Goal: Obtain resource: Download file/media

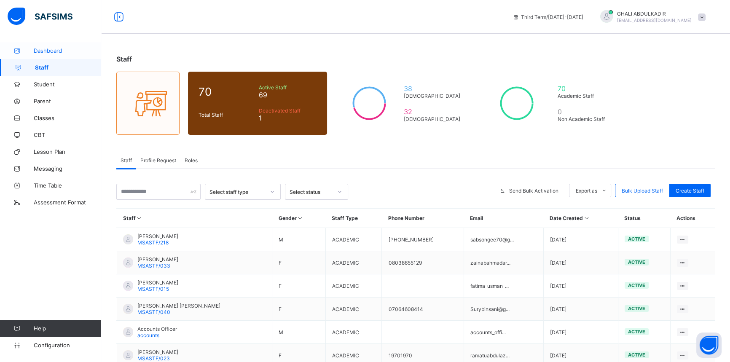
click at [40, 50] on span "Dashboard" at bounding box center [67, 50] width 67 height 7
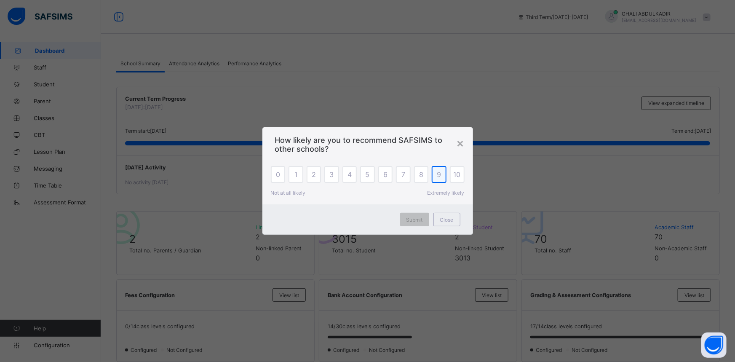
click at [435, 177] on div "9" at bounding box center [439, 174] width 15 height 17
click at [422, 223] on div "Submit" at bounding box center [414, 219] width 29 height 13
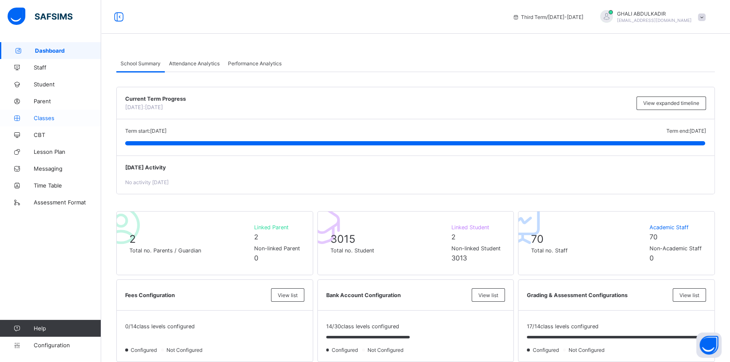
click at [47, 118] on span "Classes" at bounding box center [67, 118] width 67 height 7
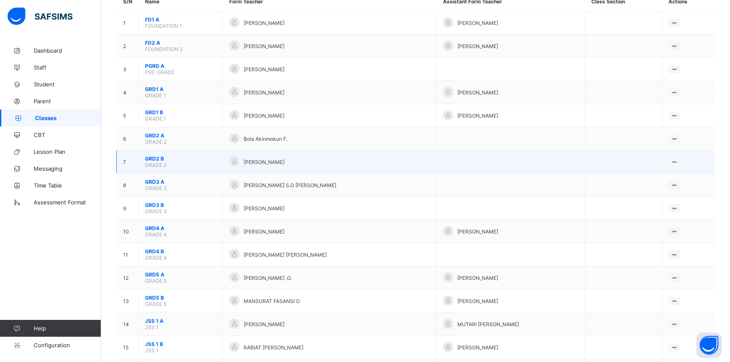
scroll to position [115, 0]
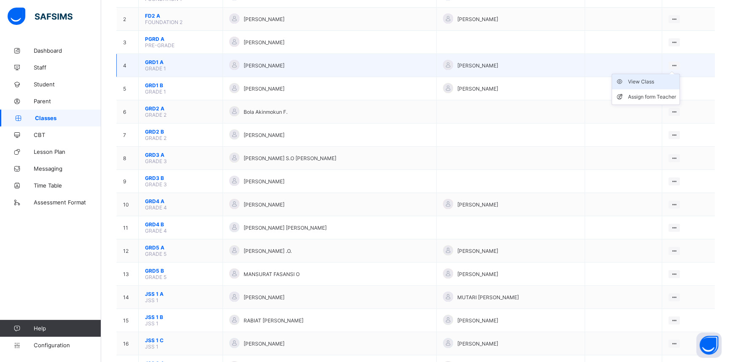
click at [646, 81] on div "View Class" at bounding box center [652, 82] width 48 height 8
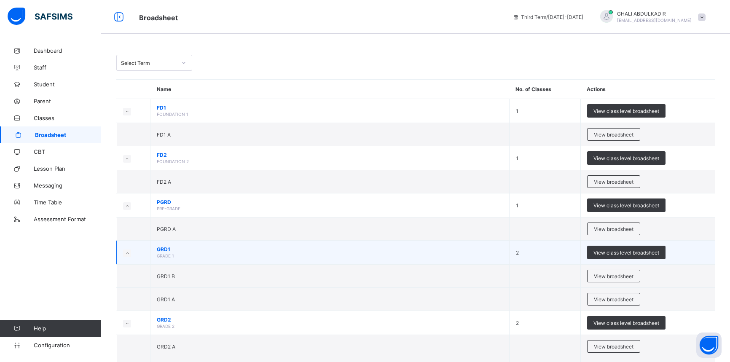
scroll to position [115, 0]
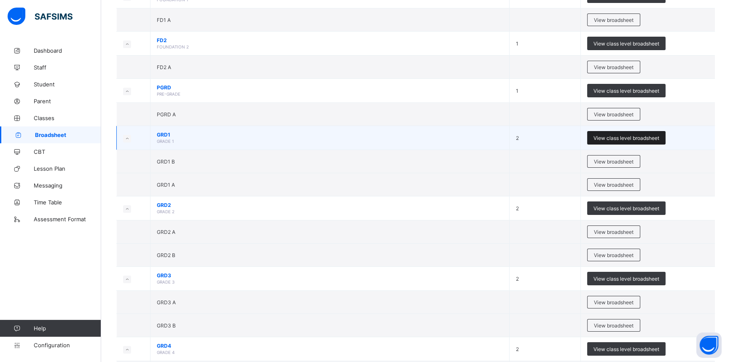
click at [617, 135] on span "View class level broadsheet" at bounding box center [626, 138] width 66 height 6
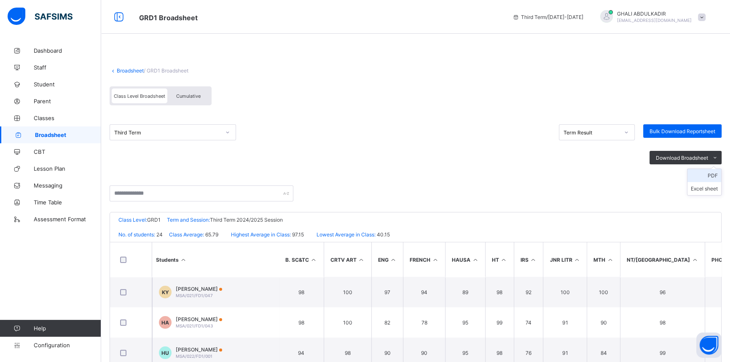
click at [710, 173] on li "PDF" at bounding box center [704, 175] width 34 height 13
click at [674, 129] on span "Bulk Download Reportsheet" at bounding box center [682, 131] width 66 height 6
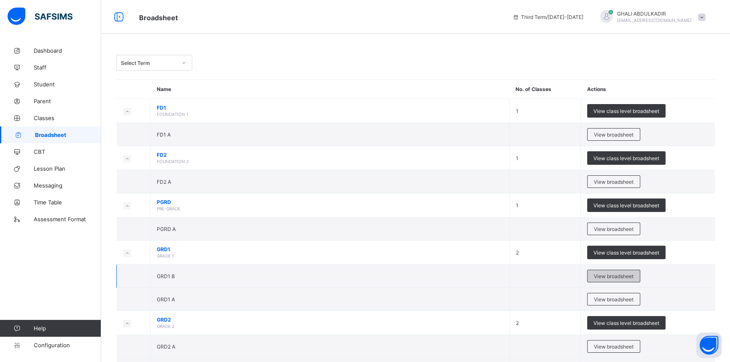
click at [615, 276] on span "View broadsheet" at bounding box center [614, 276] width 40 height 6
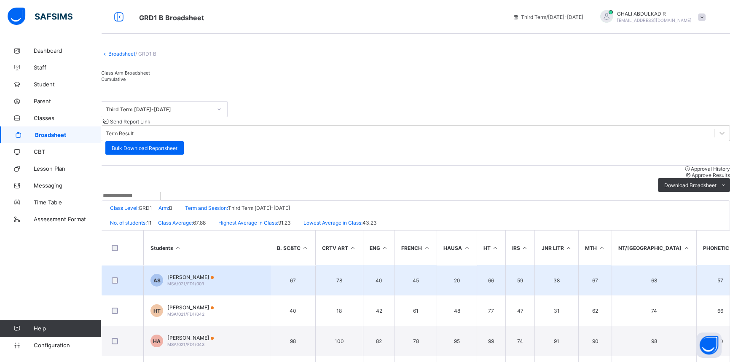
click at [205, 268] on td "AS ABDALLAH AMINU SARKI MSA/021/FD1/003" at bounding box center [207, 280] width 126 height 30
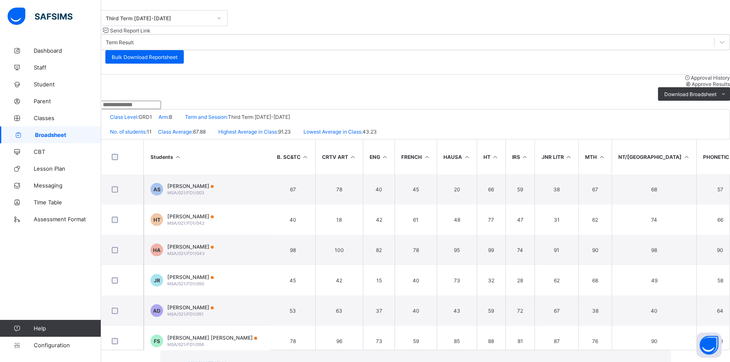
scroll to position [93, 0]
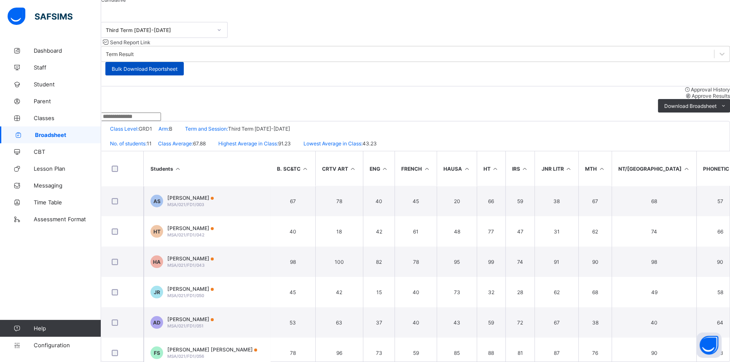
click at [177, 66] on span "Bulk Download Reportsheet" at bounding box center [145, 69] width 66 height 6
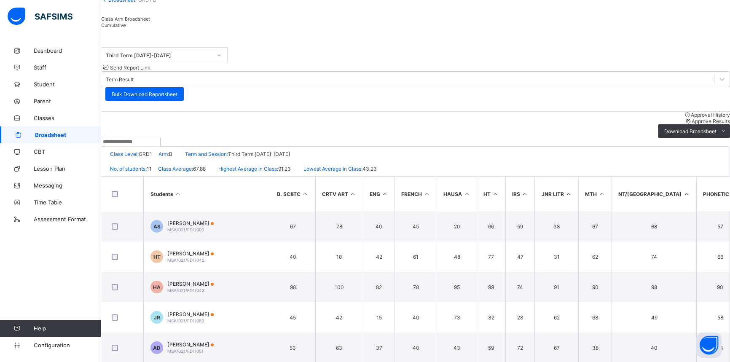
scroll to position [0, 0]
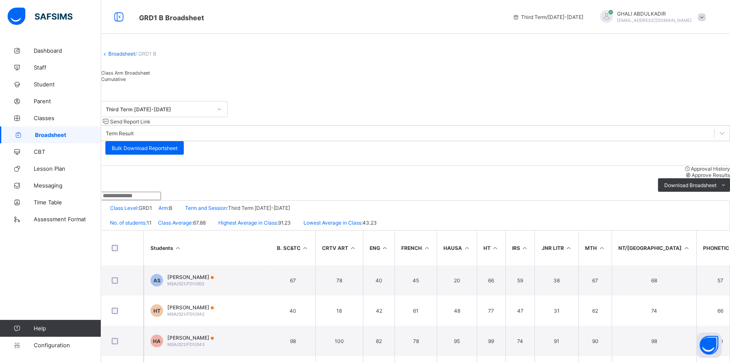
click at [135, 57] on link "Broadsheet" at bounding box center [121, 54] width 27 height 6
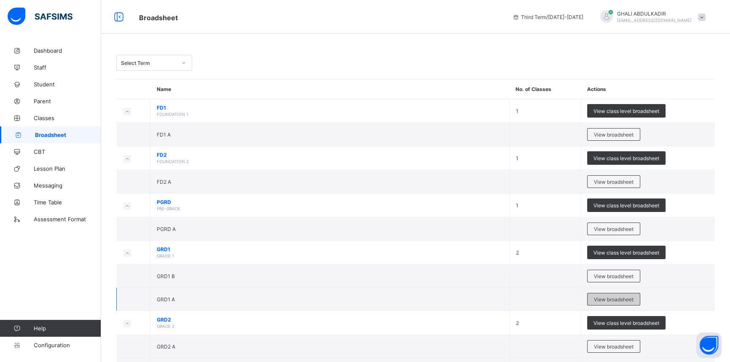
click at [605, 296] on span "View broadsheet" at bounding box center [614, 299] width 40 height 6
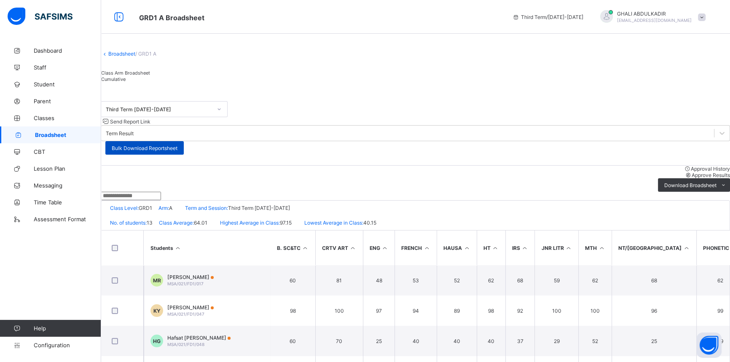
click at [177, 145] on span "Bulk Download Reportsheet" at bounding box center [145, 148] width 66 height 6
click at [132, 57] on link "Broadsheet" at bounding box center [121, 54] width 27 height 6
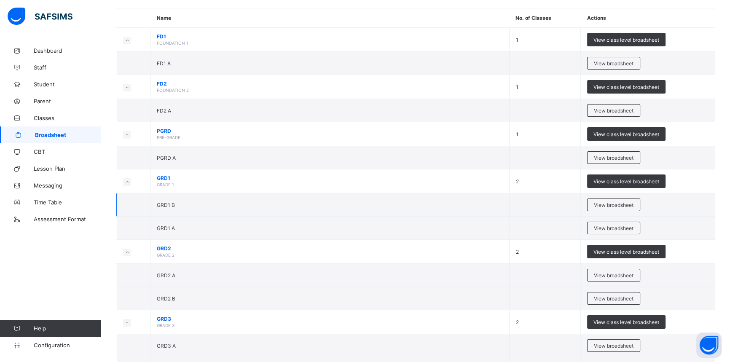
scroll to position [76, 0]
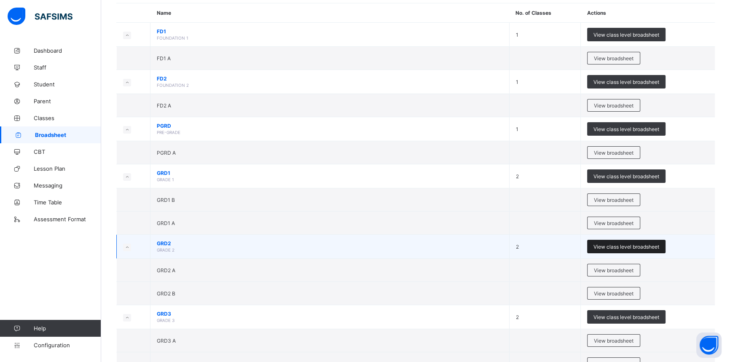
click at [629, 246] on span "View class level broadsheet" at bounding box center [626, 247] width 66 height 6
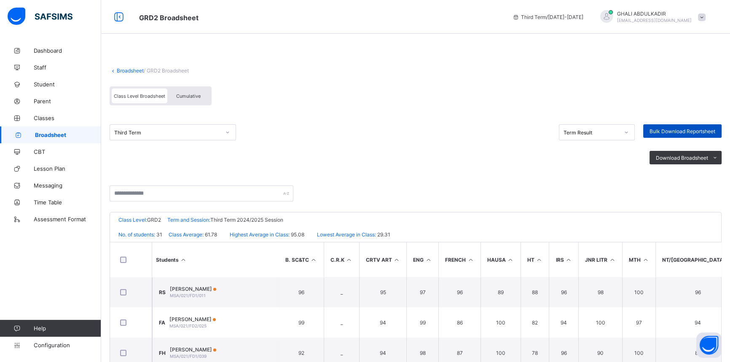
click at [678, 131] on span "Bulk Download Reportsheet" at bounding box center [682, 131] width 66 height 6
click at [131, 72] on link "Broadsheet" at bounding box center [130, 70] width 27 height 6
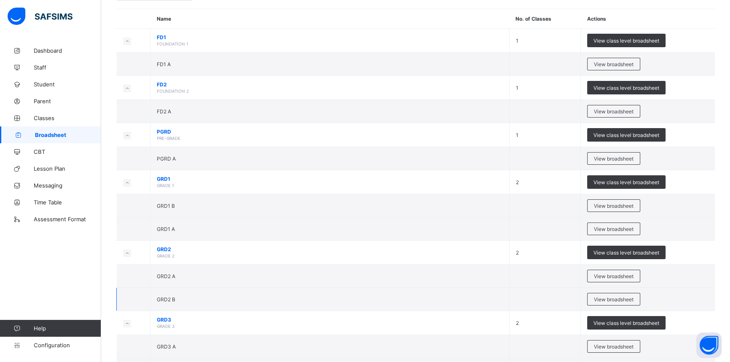
scroll to position [76, 0]
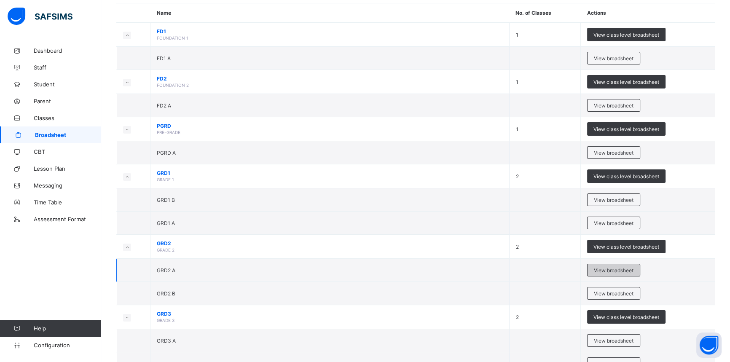
click at [617, 267] on span "View broadsheet" at bounding box center [614, 270] width 40 height 6
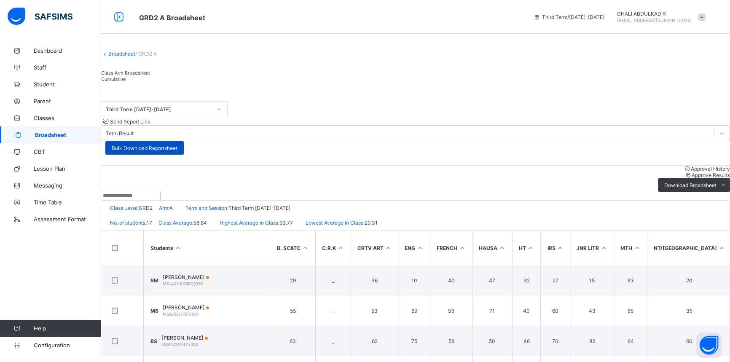
click at [177, 145] on span "Bulk Download Reportsheet" at bounding box center [145, 148] width 66 height 6
click at [130, 57] on link "Broadsheet" at bounding box center [121, 54] width 27 height 6
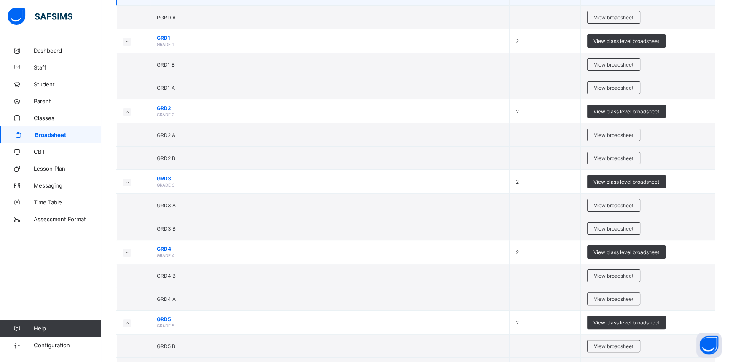
scroll to position [230, 0]
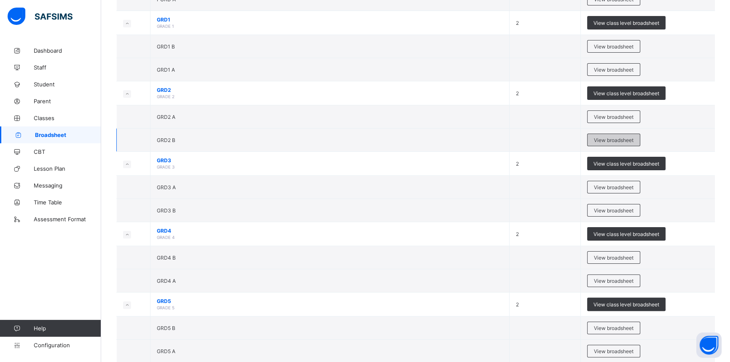
click at [612, 139] on span "View broadsheet" at bounding box center [614, 140] width 40 height 6
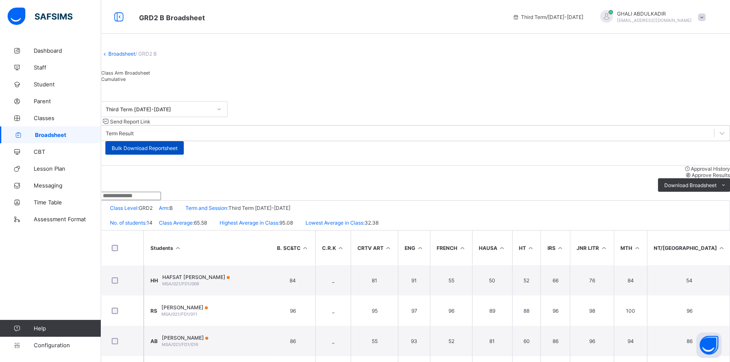
click at [177, 145] on span "Bulk Download Reportsheet" at bounding box center [145, 148] width 66 height 6
click at [131, 57] on link "Broadsheet" at bounding box center [121, 54] width 27 height 6
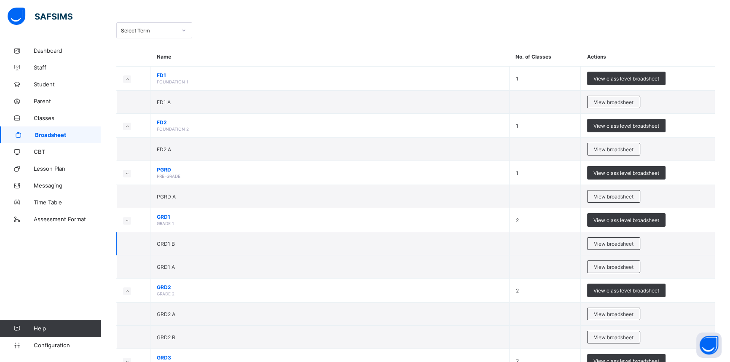
scroll to position [153, 0]
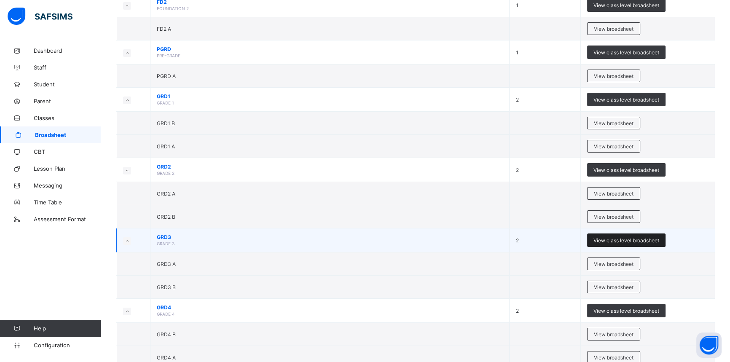
click at [646, 239] on span "View class level broadsheet" at bounding box center [626, 240] width 66 height 6
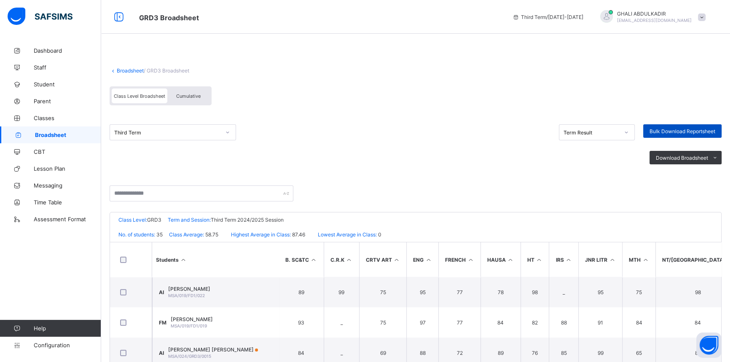
click at [689, 131] on span "Bulk Download Reportsheet" at bounding box center [682, 131] width 66 height 6
click at [134, 69] on link "Broadsheet" at bounding box center [130, 70] width 27 height 6
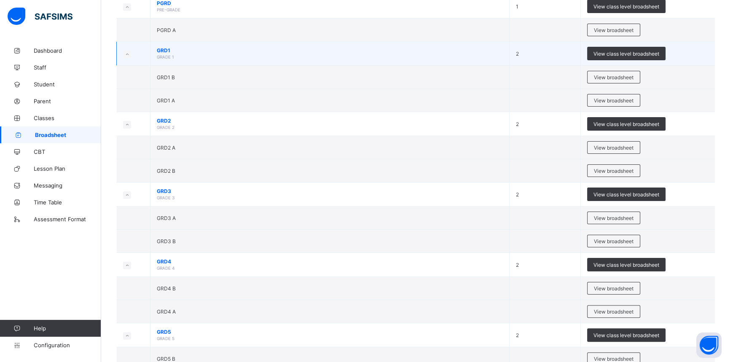
scroll to position [230, 0]
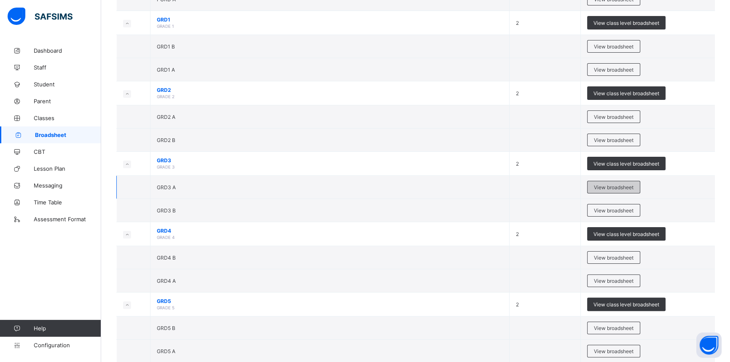
click at [633, 185] on span "View broadsheet" at bounding box center [614, 187] width 40 height 6
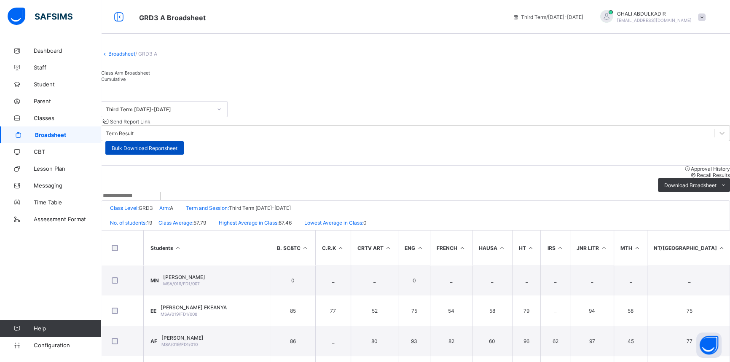
click at [177, 145] on span "Bulk Download Reportsheet" at bounding box center [145, 148] width 66 height 6
click at [135, 57] on link "Broadsheet" at bounding box center [121, 54] width 27 height 6
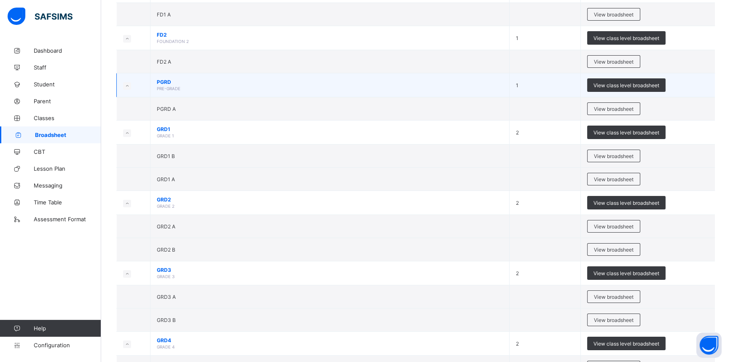
scroll to position [153, 0]
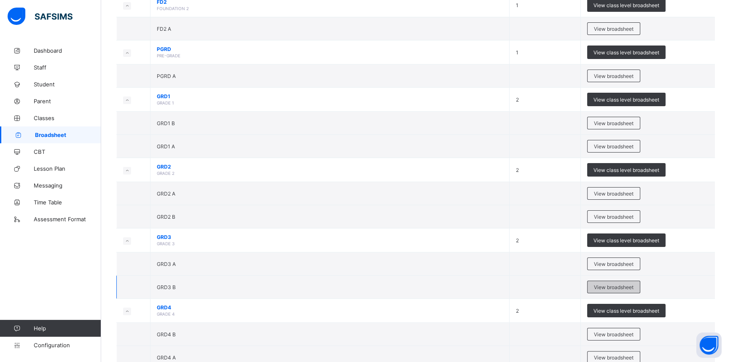
click at [610, 288] on span "View broadsheet" at bounding box center [614, 287] width 40 height 6
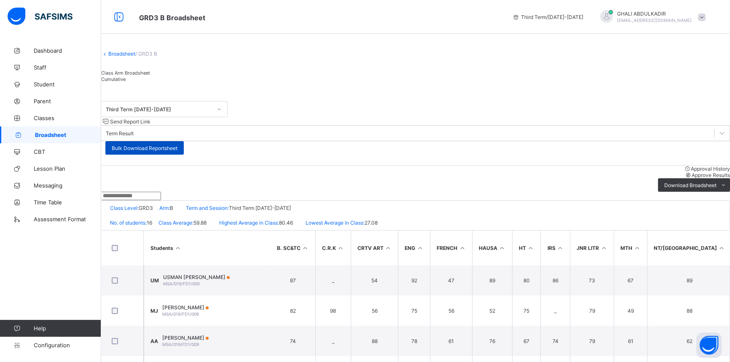
click at [177, 145] on span "Bulk Download Reportsheet" at bounding box center [145, 148] width 66 height 6
click at [135, 57] on link "Broadsheet" at bounding box center [121, 54] width 27 height 6
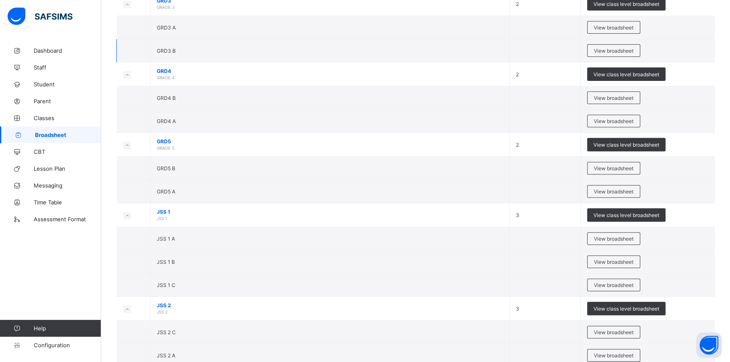
scroll to position [383, 0]
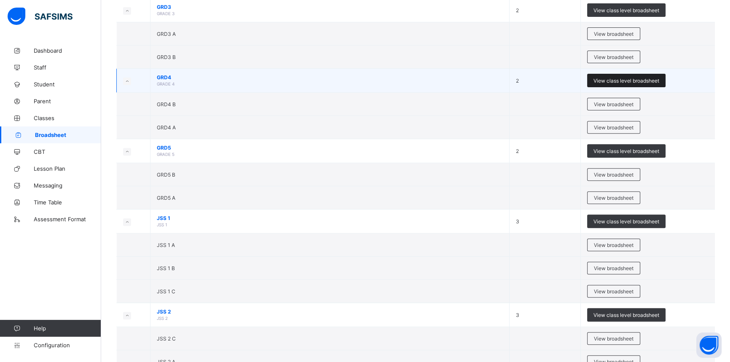
click at [624, 78] on span "View class level broadsheet" at bounding box center [626, 81] width 66 height 6
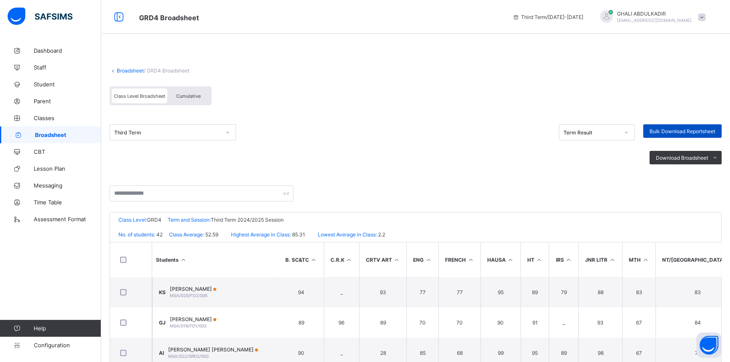
click at [668, 127] on div "Bulk Download Reportsheet" at bounding box center [682, 130] width 78 height 13
click at [130, 70] on link "Broadsheet" at bounding box center [130, 70] width 27 height 6
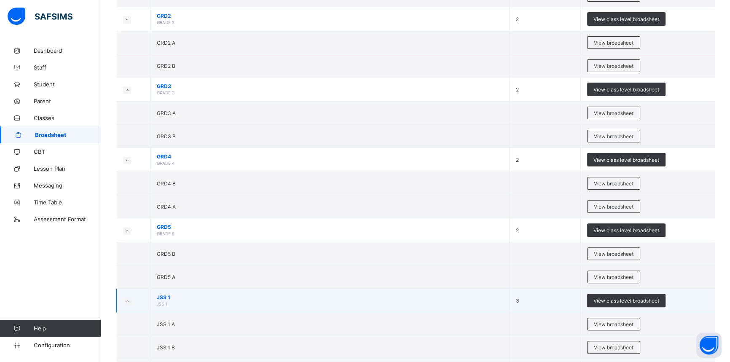
scroll to position [345, 0]
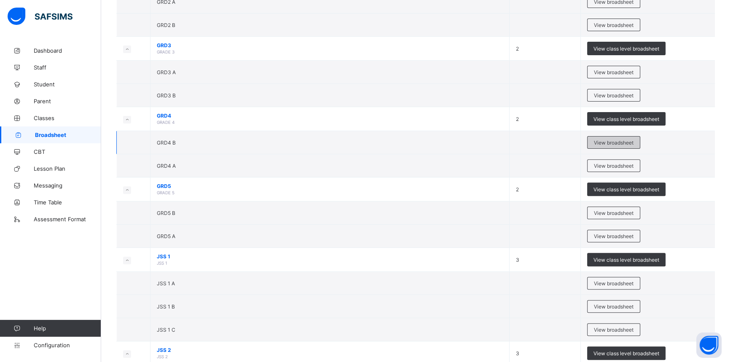
click at [619, 141] on span "View broadsheet" at bounding box center [614, 142] width 40 height 6
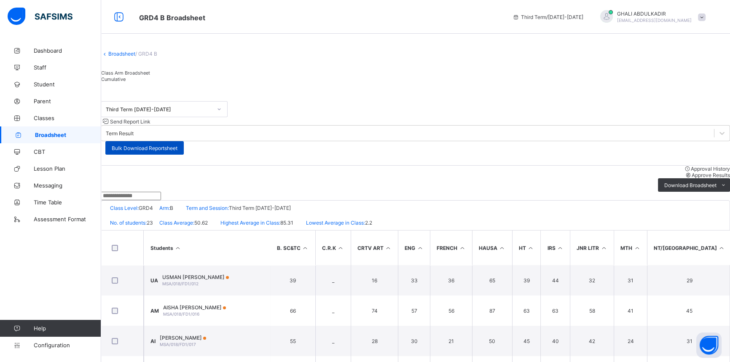
click at [177, 145] on span "Bulk Download Reportsheet" at bounding box center [145, 148] width 66 height 6
click at [126, 57] on link "Broadsheet" at bounding box center [121, 54] width 27 height 6
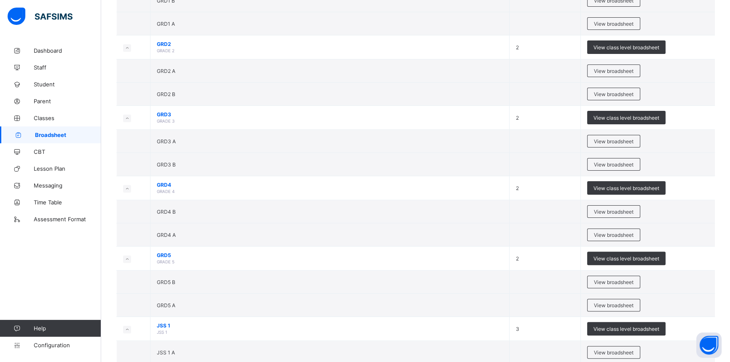
scroll to position [306, 0]
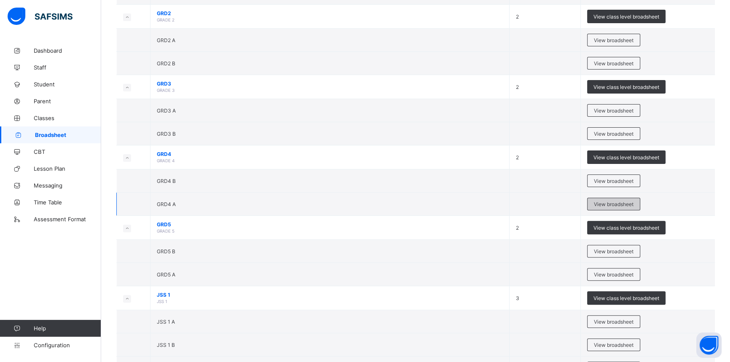
click at [615, 203] on span "View broadsheet" at bounding box center [614, 204] width 40 height 6
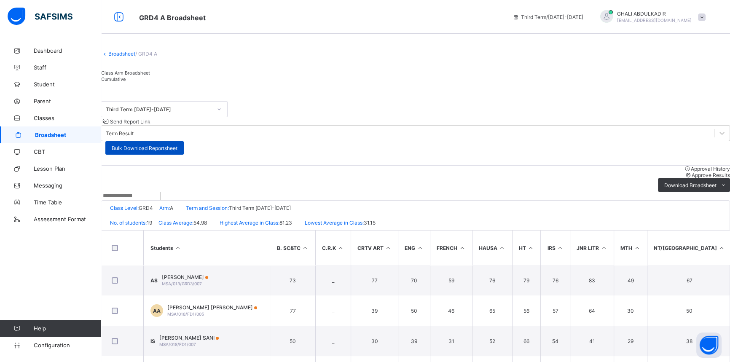
click at [177, 145] on span "Bulk Download Reportsheet" at bounding box center [145, 148] width 66 height 6
click at [44, 50] on span "Dashboard" at bounding box center [67, 50] width 67 height 7
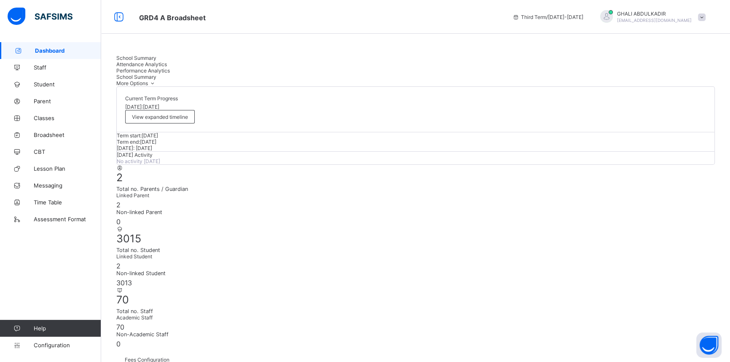
click at [705, 17] on span at bounding box center [702, 17] width 8 height 8
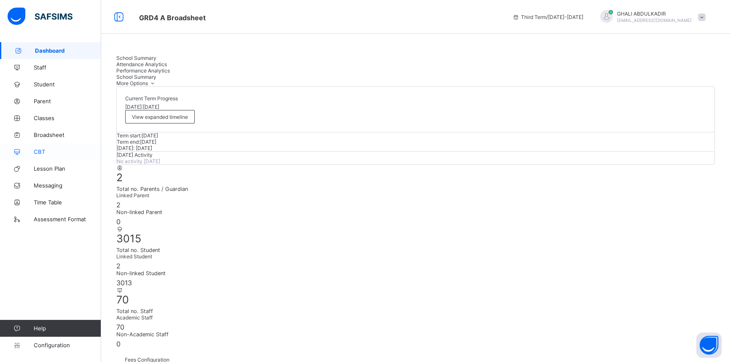
click at [48, 152] on span "CBT" at bounding box center [67, 151] width 67 height 7
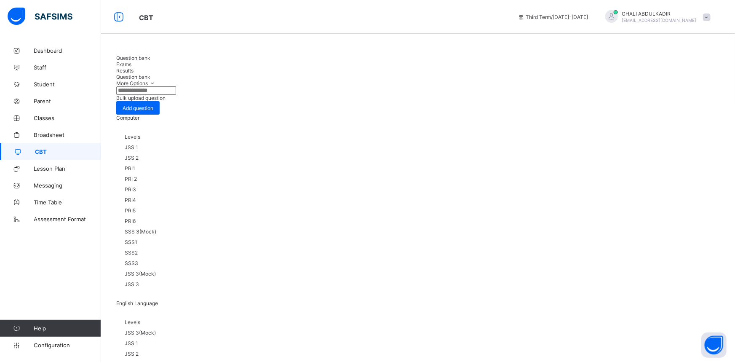
click at [137, 239] on span "SSS1" at bounding box center [131, 242] width 13 height 6
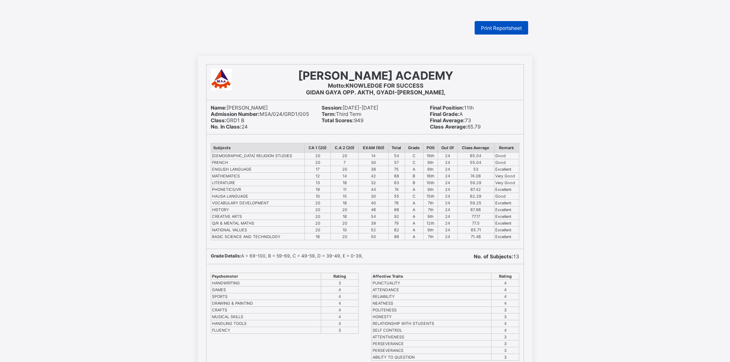
click at [510, 26] on span "Print Reportsheet" at bounding box center [501, 28] width 41 height 6
click at [509, 28] on span "Print Reportsheet" at bounding box center [501, 28] width 41 height 6
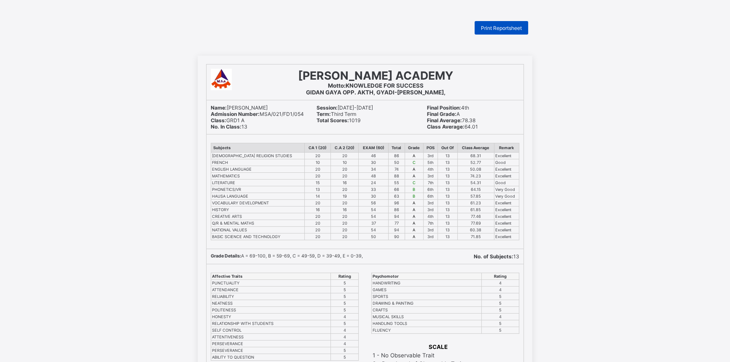
click at [497, 29] on span "Print Reportsheet" at bounding box center [501, 28] width 41 height 6
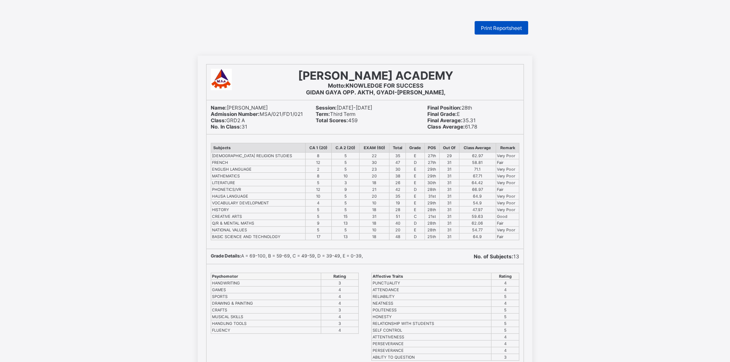
click at [502, 28] on span "Print Reportsheet" at bounding box center [501, 28] width 41 height 6
click at [506, 27] on span "Print Reportsheet" at bounding box center [501, 28] width 41 height 6
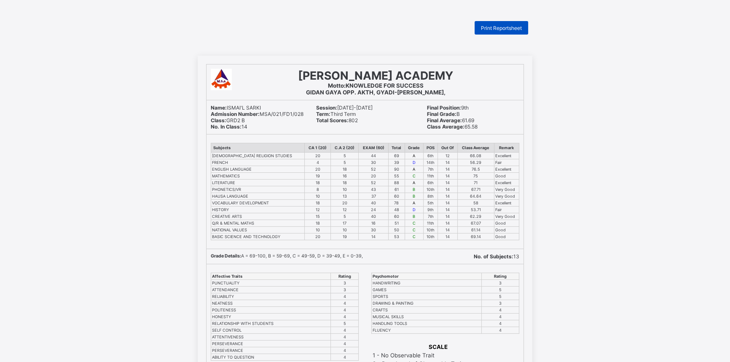
click at [497, 26] on span "Print Reportsheet" at bounding box center [501, 28] width 41 height 6
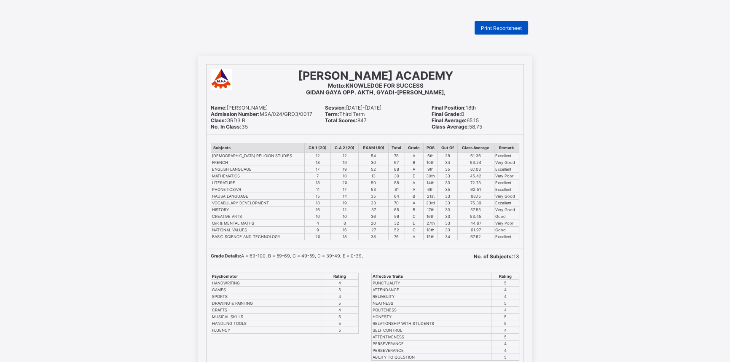
click at [510, 27] on span "Print Reportsheet" at bounding box center [501, 28] width 41 height 6
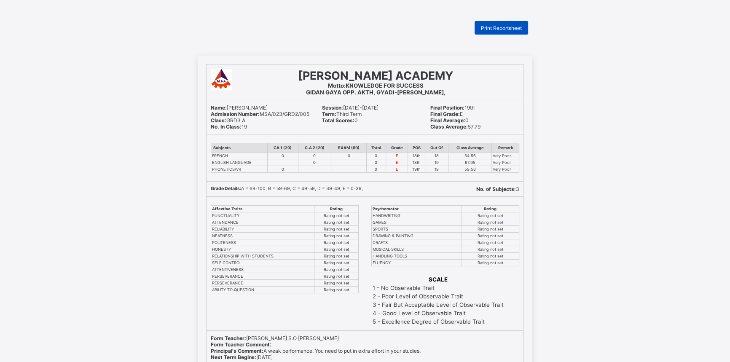
click at [518, 27] on span "Print Reportsheet" at bounding box center [501, 28] width 41 height 6
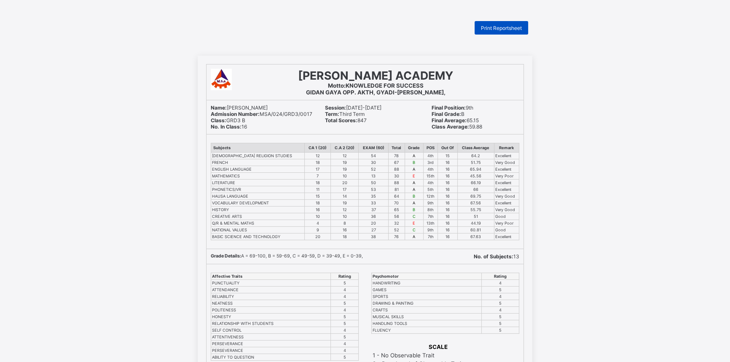
click at [507, 29] on span "Print Reportsheet" at bounding box center [501, 28] width 41 height 6
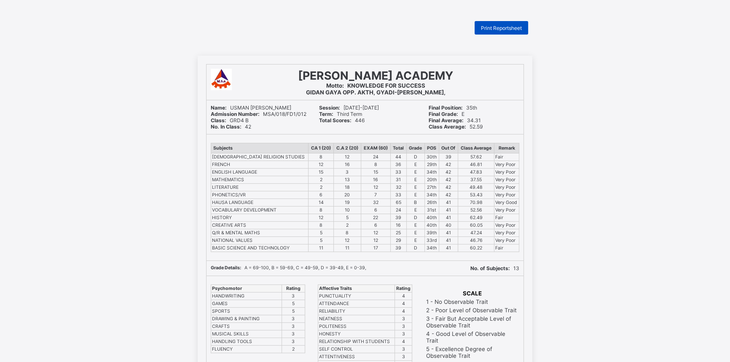
click at [503, 29] on span "Print Reportsheet" at bounding box center [501, 28] width 41 height 6
click at [496, 25] on span "Print Reportsheet" at bounding box center [501, 28] width 41 height 6
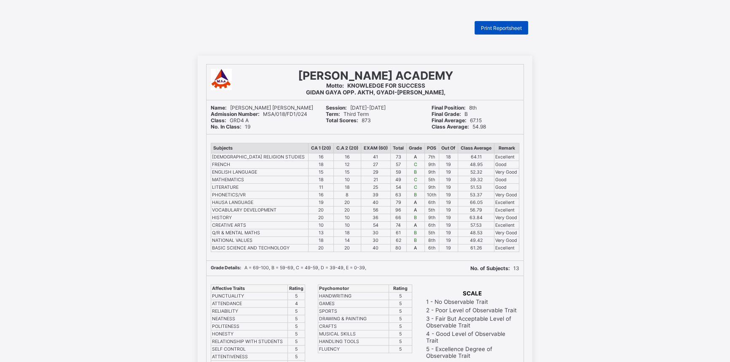
click at [505, 30] on span "Print Reportsheet" at bounding box center [501, 28] width 41 height 6
